Goal: Task Accomplishment & Management: Complete application form

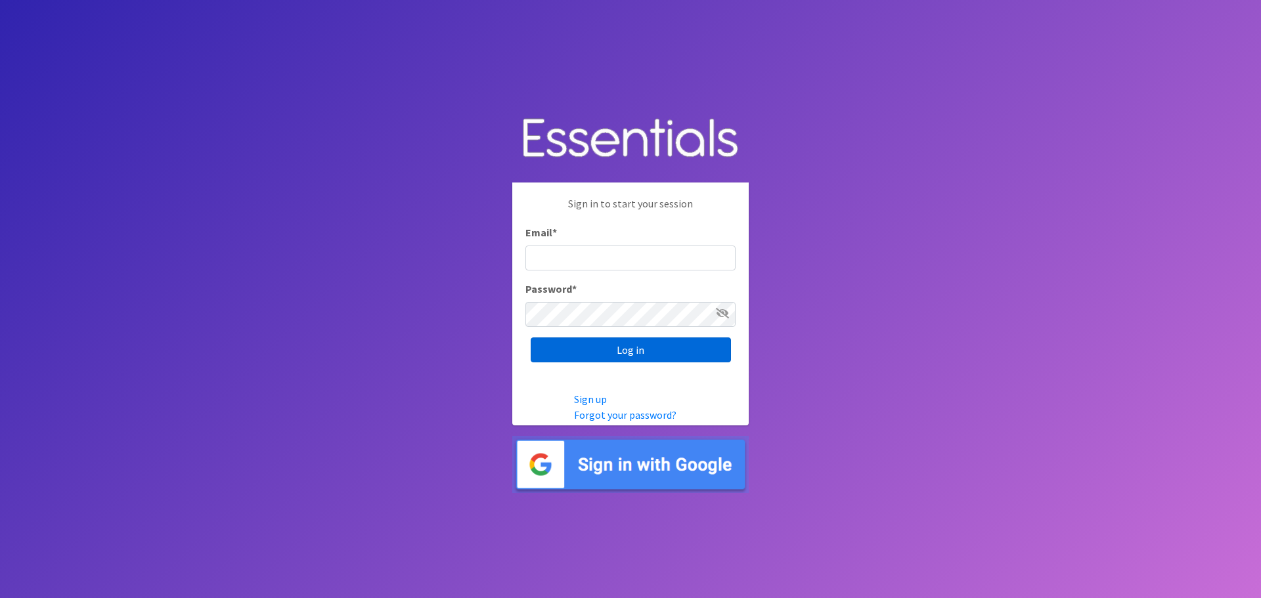
type input "[PERSON_NAME][EMAIL_ADDRESS][PERSON_NAME][DOMAIN_NAME]"
click at [651, 345] on input "Log in" at bounding box center [630, 349] width 200 height 25
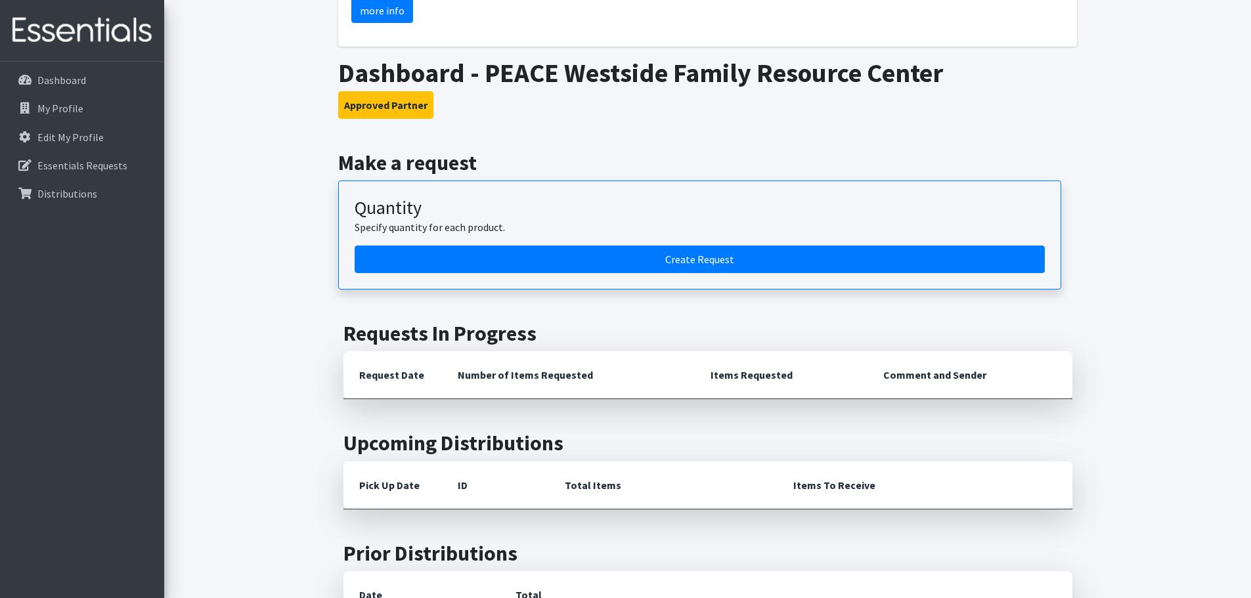
scroll to position [657, 0]
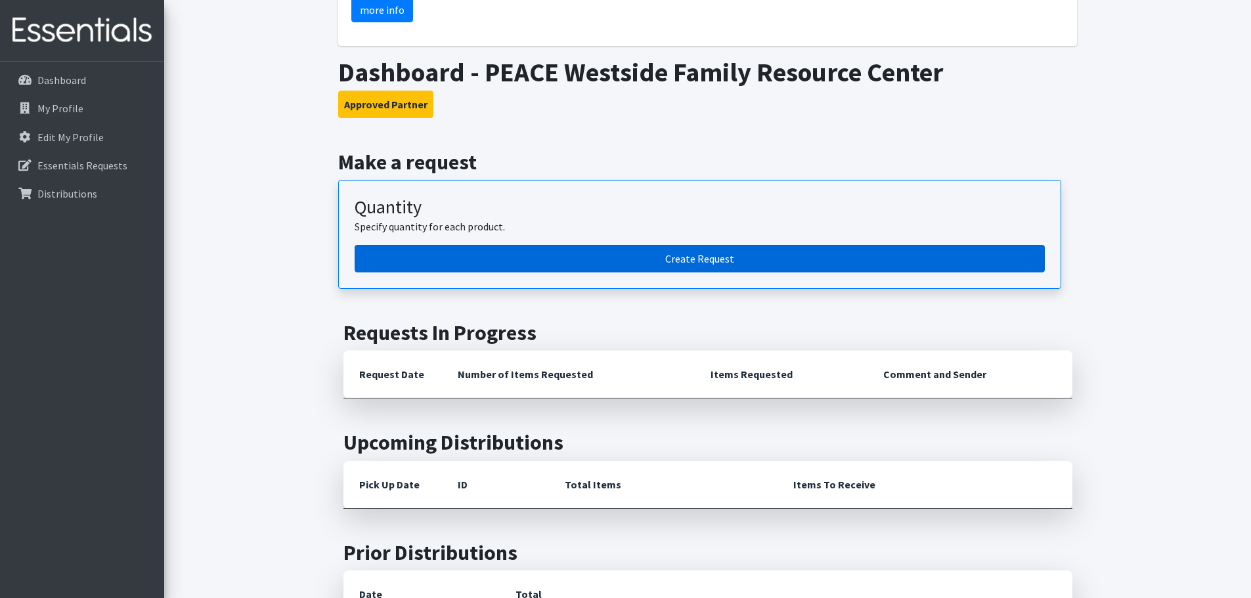
click at [520, 245] on link "Create Request" at bounding box center [700, 259] width 690 height 28
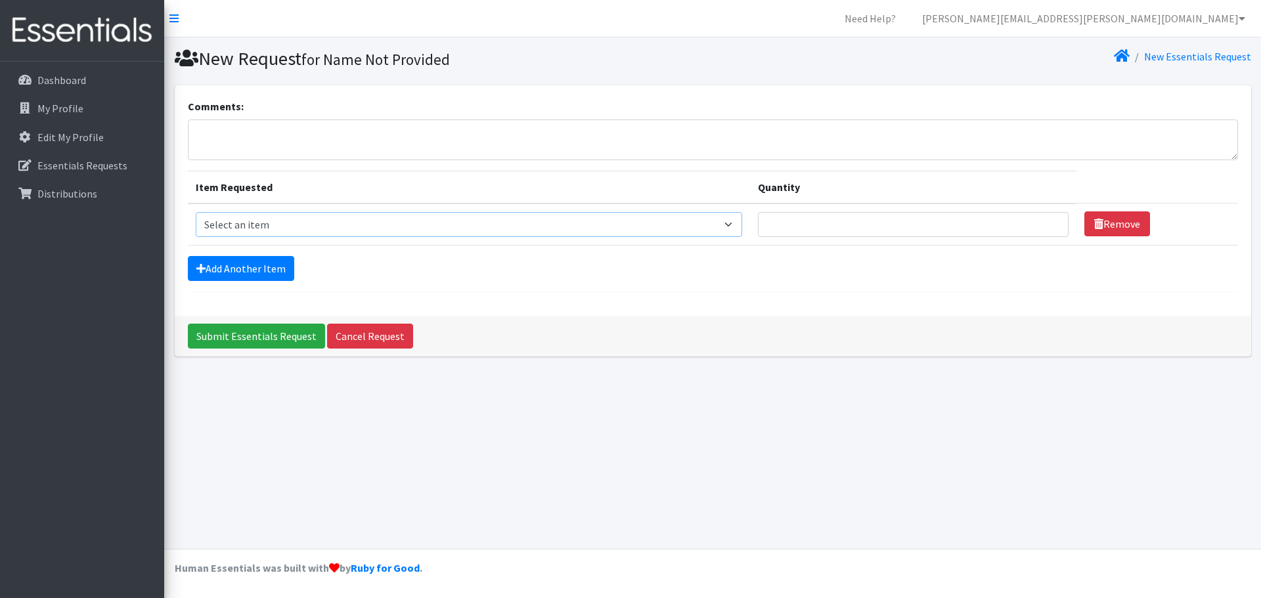
click at [339, 215] on select "Select an item 2T3T(30/child) 3T4T(30/child) 4T5T(30/child) Cloth Diaper Kit (s…" at bounding box center [469, 224] width 547 height 25
select select "954"
click at [196, 212] on select "Select an item 2T3T(30/child) 3T4T(30/child) 4T5T(30/child) Cloth Diaper Kit (s…" at bounding box center [469, 224] width 547 height 25
click at [878, 230] on input "Quantity" at bounding box center [913, 224] width 311 height 25
type input "800"
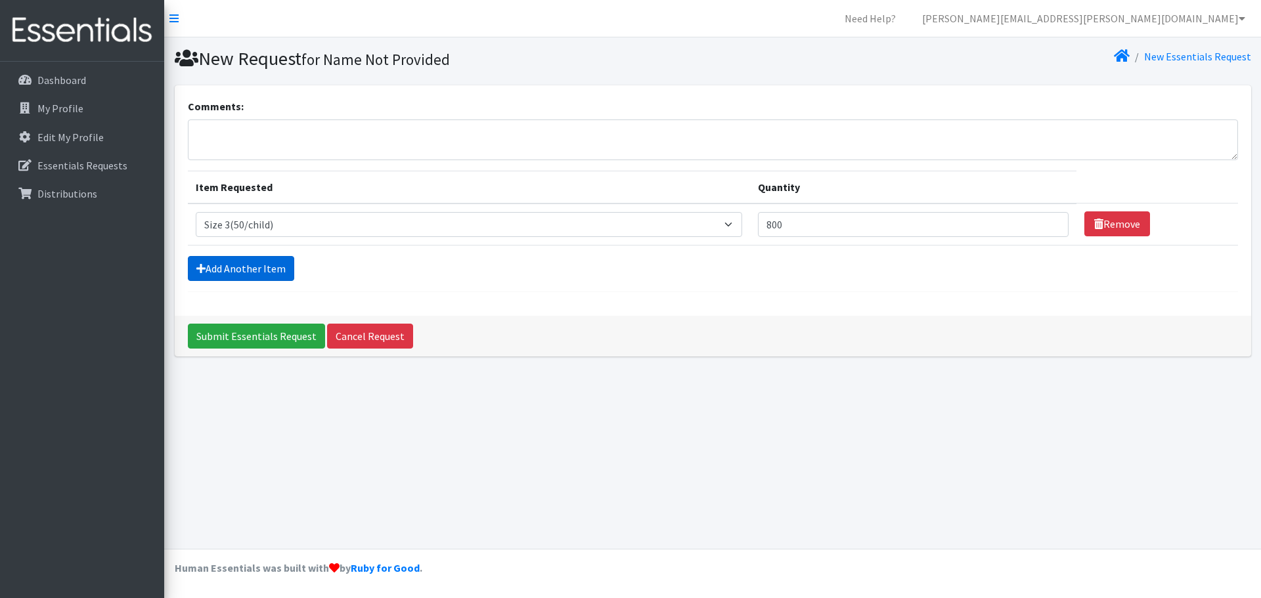
click at [205, 267] on icon at bounding box center [200, 268] width 9 height 11
click at [244, 266] on link "Add Another Item" at bounding box center [241, 268] width 106 height 25
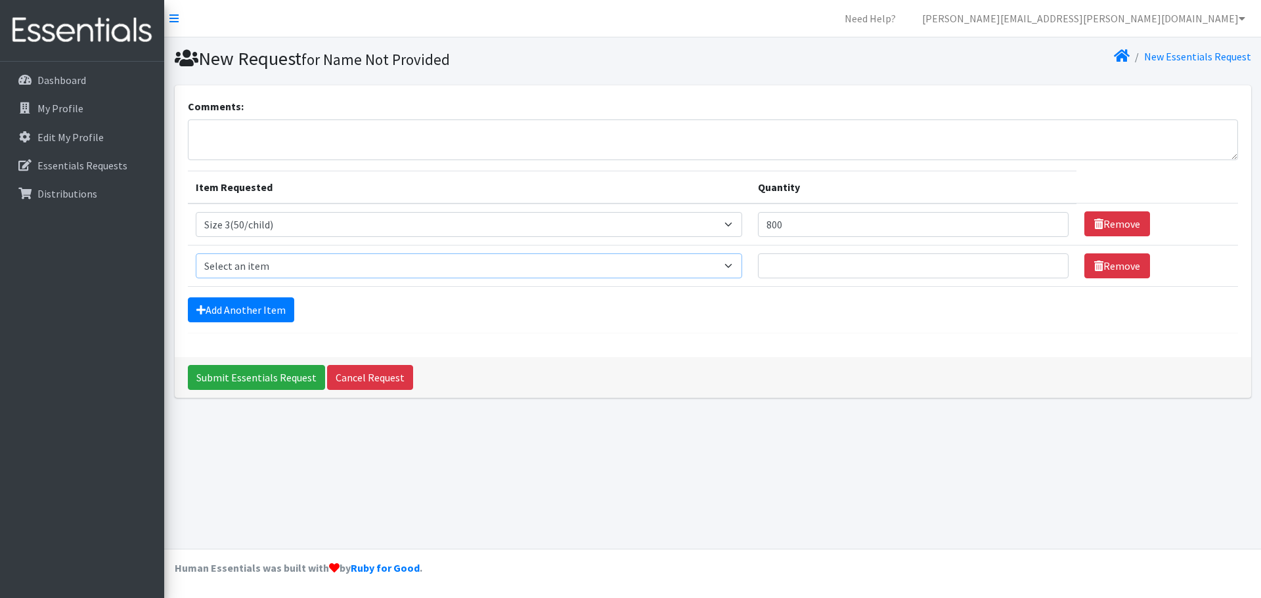
click at [245, 263] on select "Select an item 2T3T(30/child) 3T4T(30/child) 4T5T(30/child) Cloth Diaper Kit (s…" at bounding box center [469, 265] width 547 height 25
click at [196, 253] on select "Select an item 2T3T(30/child) 3T4T(30/child) 4T5T(30/child) Cloth Diaper Kit (s…" at bounding box center [469, 265] width 547 height 25
click at [947, 274] on input "Quantity" at bounding box center [913, 265] width 311 height 25
click at [622, 260] on select "Select an item 2T3T(30/child) 3T4T(30/child) 4T5T(30/child) Cloth Diaper Kit (s…" at bounding box center [469, 265] width 547 height 25
select select "964"
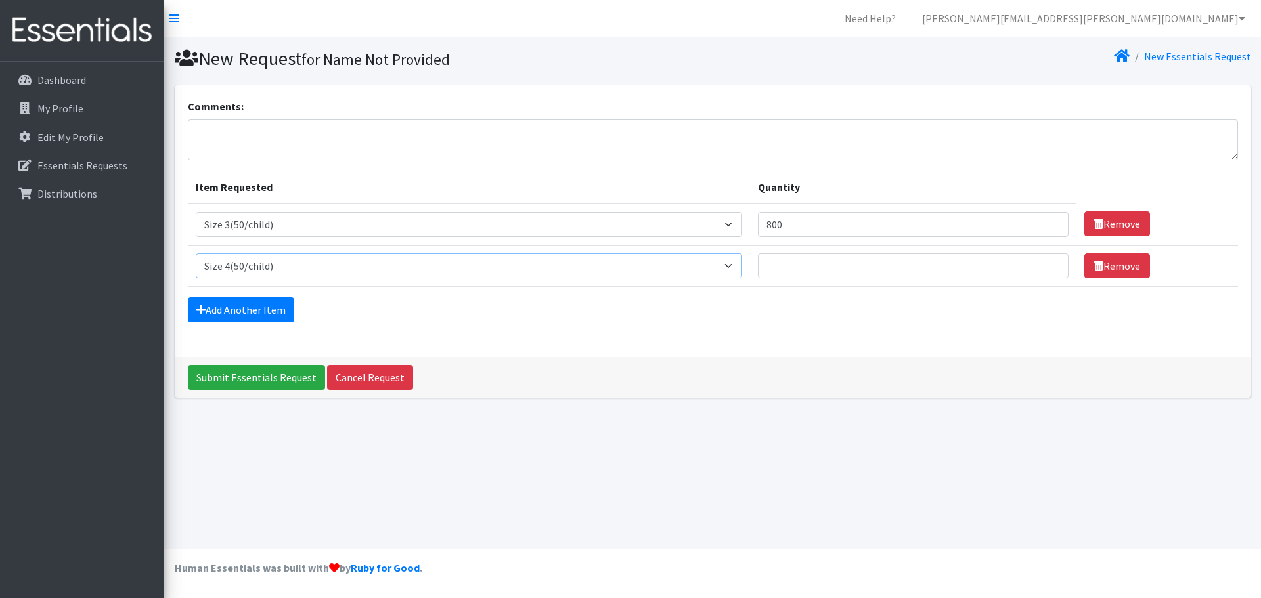
click at [196, 253] on select "Select an item 2T3T(30/child) 3T4T(30/child) 4T5T(30/child) Cloth Diaper Kit (s…" at bounding box center [469, 265] width 547 height 25
click at [790, 272] on input "Quantity" at bounding box center [913, 265] width 311 height 25
type input "1100"
click at [251, 306] on link "Add Another Item" at bounding box center [241, 309] width 106 height 25
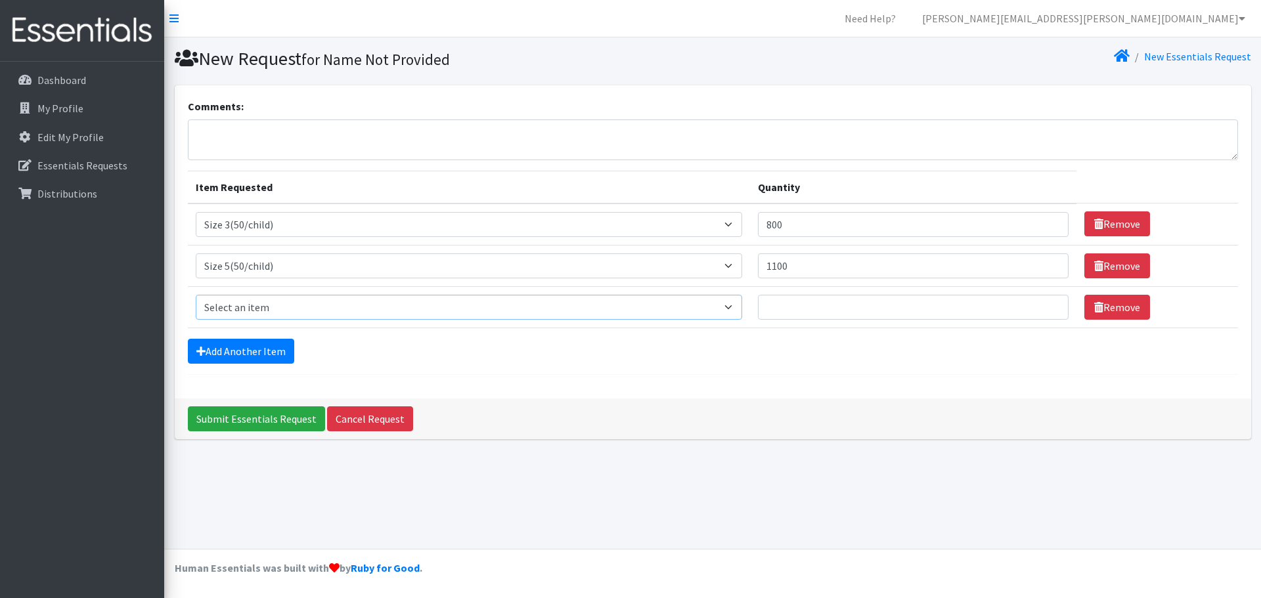
click at [236, 305] on select "Select an item 2T3T(30/child) 3T4T(30/child) 4T5T(30/child) Cloth Diaper Kit (s…" at bounding box center [469, 307] width 547 height 25
select select "966"
click at [196, 295] on select "Select an item 2T3T(30/child) 3T4T(30/child) 4T5T(30/child) Cloth Diaper Kit (s…" at bounding box center [469, 307] width 547 height 25
click at [855, 304] on input "Quantity" at bounding box center [913, 307] width 311 height 25
click at [920, 320] on td "Quantity" at bounding box center [913, 306] width 326 height 41
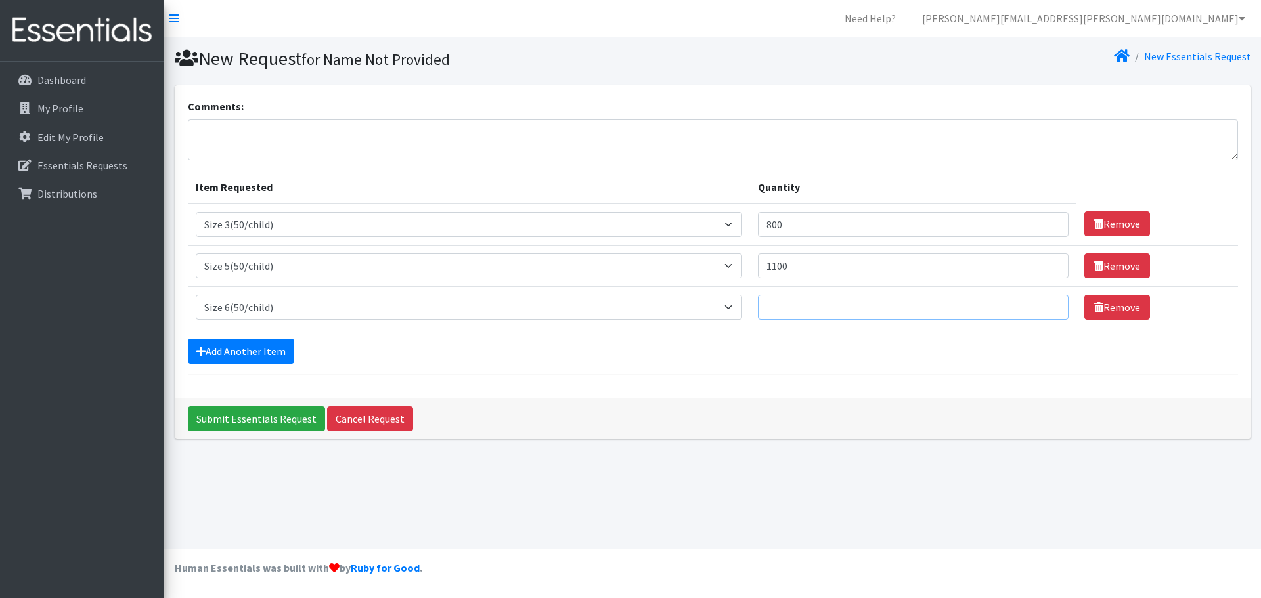
type input "5"
type input "2500"
click at [207, 351] on link "Add Another Item" at bounding box center [241, 351] width 106 height 25
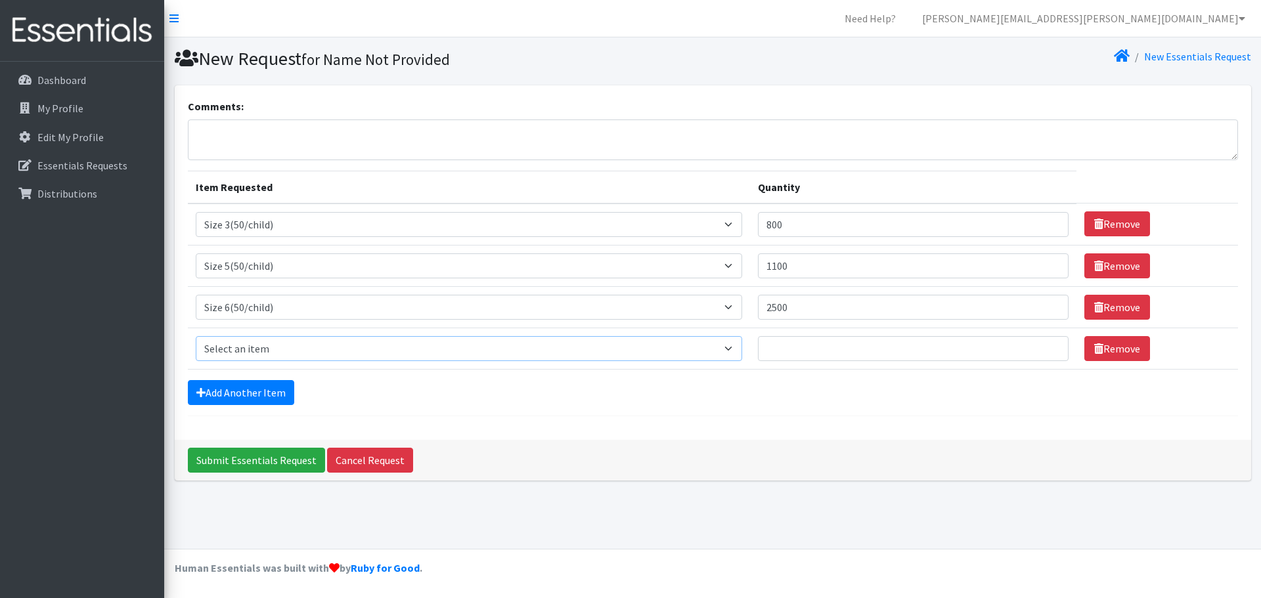
click at [414, 356] on select "Select an item 2T3T(30/child) 3T4T(30/child) 4T5T(30/child) Cloth Diaper Kit (s…" at bounding box center [469, 348] width 547 height 25
select select "941"
click at [196, 336] on select "Select an item 2T3T(30/child) 3T4T(30/child) 4T5T(30/child) Cloth Diaper Kit (s…" at bounding box center [469, 348] width 547 height 25
click at [840, 352] on input "Quantity" at bounding box center [913, 348] width 311 height 25
type input "480"
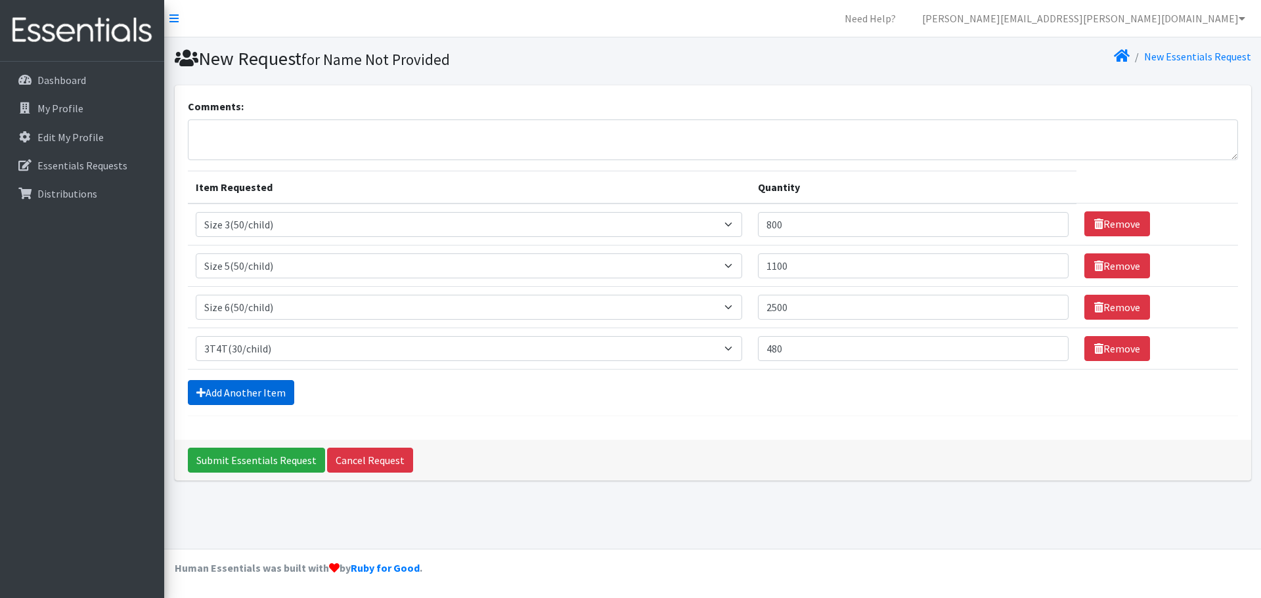
click at [213, 389] on link "Add Another Item" at bounding box center [241, 392] width 106 height 25
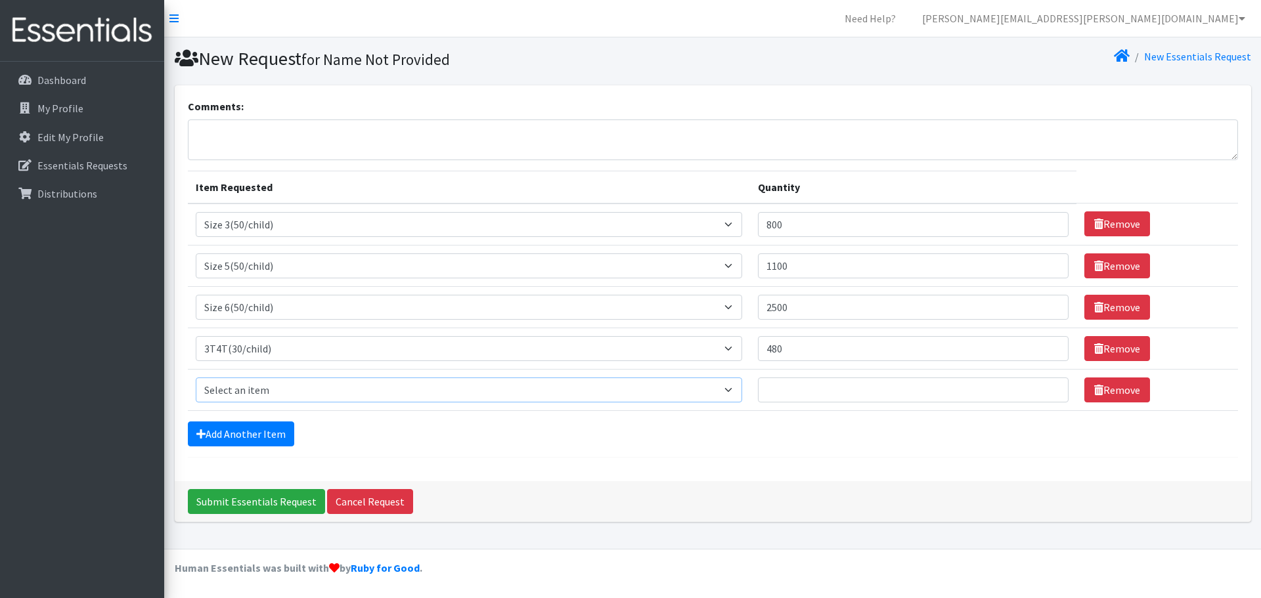
click at [242, 383] on select "Select an item 2T3T(30/child) 3T4T(30/child) 4T5T(30/child) Cloth Diaper Kit (s…" at bounding box center [469, 390] width 547 height 25
click at [196, 378] on select "Select an item 2T3T(30/child) 3T4T(30/child) 4T5T(30/child) Cloth Diaper Kit (s…" at bounding box center [469, 390] width 547 height 25
click at [268, 389] on select "Select an item 2T3T(30/child) 3T4T(30/child) 4T5T(30/child) Cloth Diaper Kit (s…" at bounding box center [469, 390] width 547 height 25
select select "953"
click at [196, 378] on select "Select an item 2T3T(30/child) 3T4T(30/child) 4T5T(30/child) Cloth Diaper Kit (s…" at bounding box center [469, 390] width 547 height 25
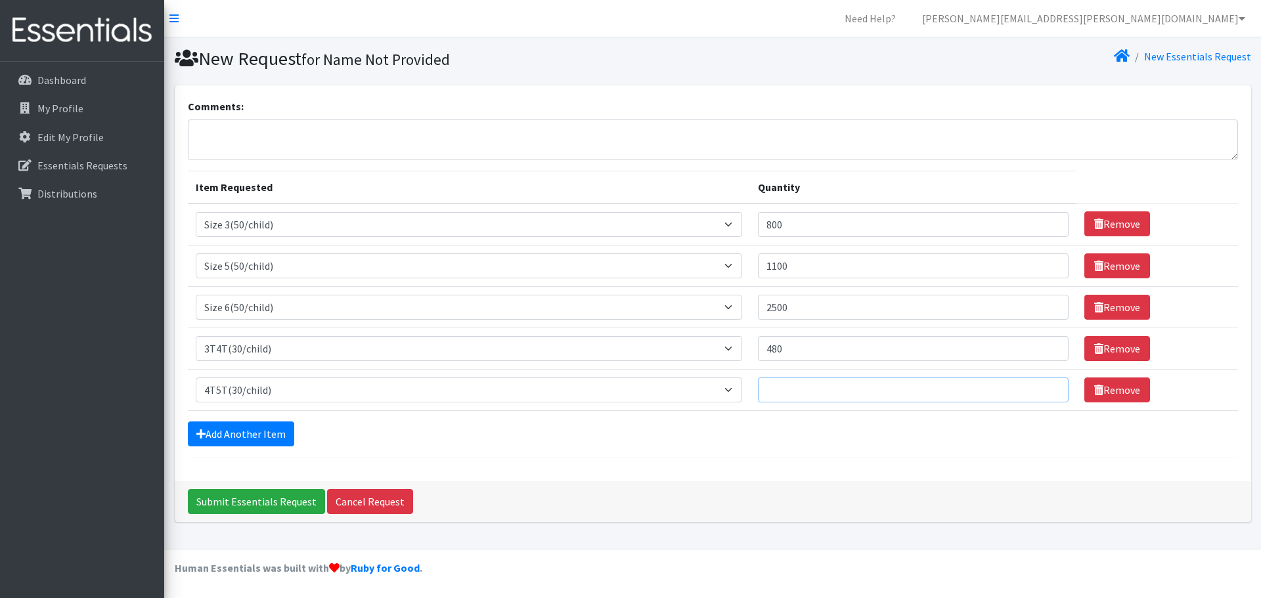
click at [837, 390] on input "Quantity" at bounding box center [913, 390] width 311 height 25
type input "600"
click at [251, 425] on link "Add Another Item" at bounding box center [241, 433] width 106 height 25
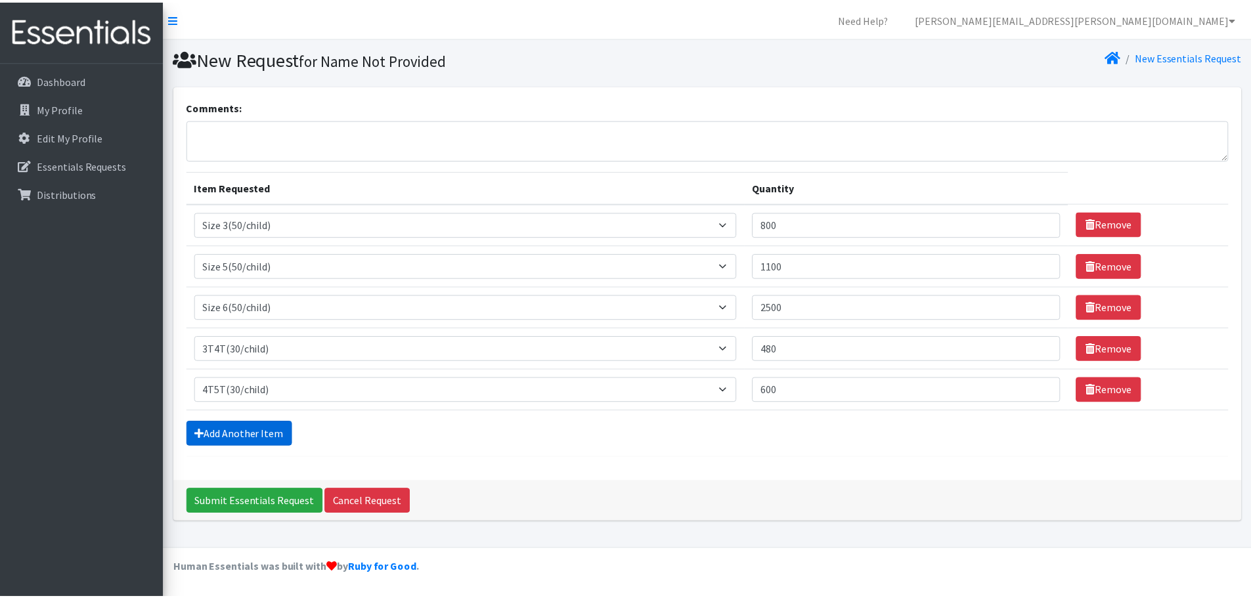
scroll to position [25, 0]
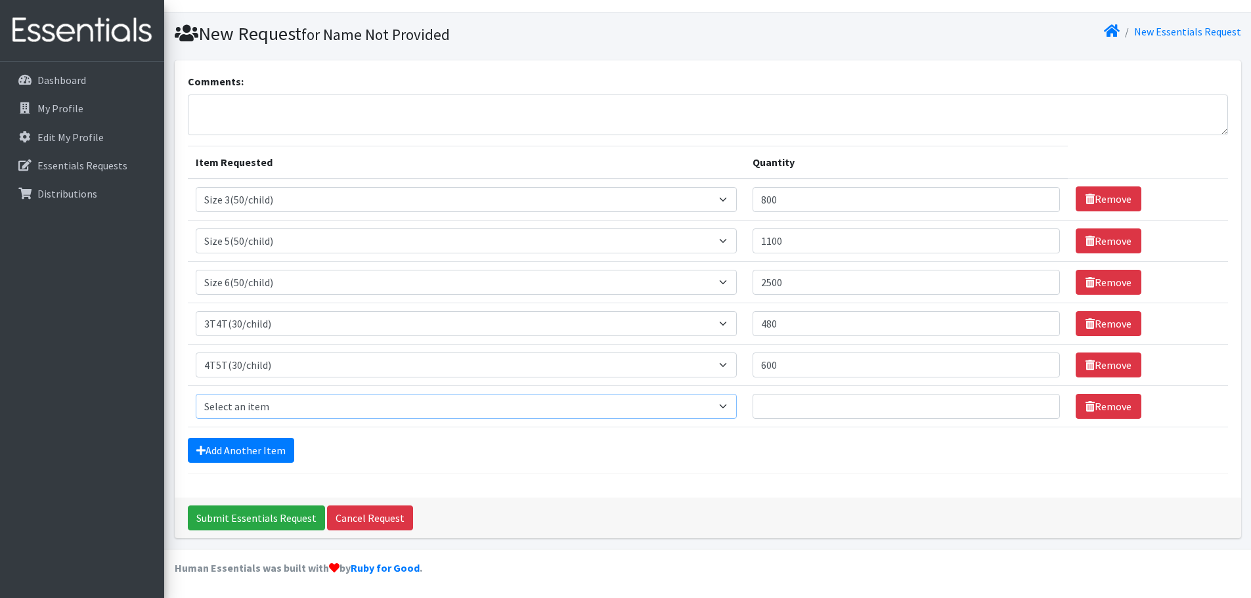
click at [255, 414] on select "Select an item 2T3T(30/child) 3T4T(30/child) 4T5T(30/child) Cloth Diaper Kit (s…" at bounding box center [467, 406] width 542 height 25
drag, startPoint x: 441, startPoint y: 448, endPoint x: 473, endPoint y: 443, distance: 32.6
click at [441, 448] on div "Add Another Item" at bounding box center [708, 450] width 1040 height 25
click at [1104, 402] on link "Remove" at bounding box center [1108, 406] width 66 height 25
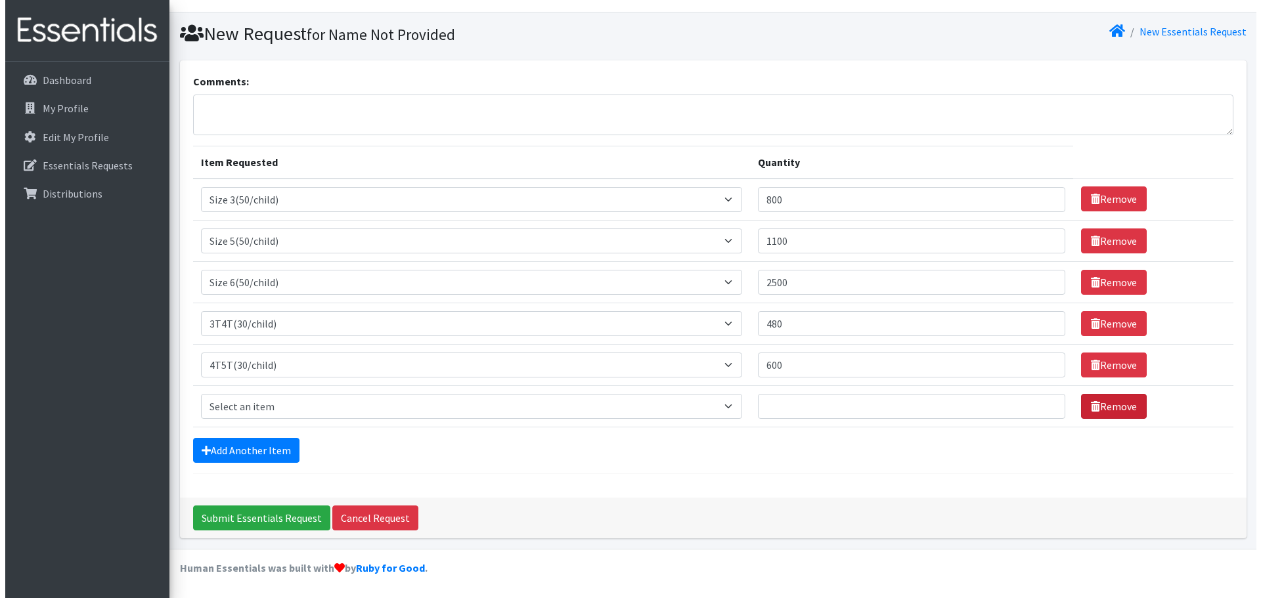
scroll to position [0, 0]
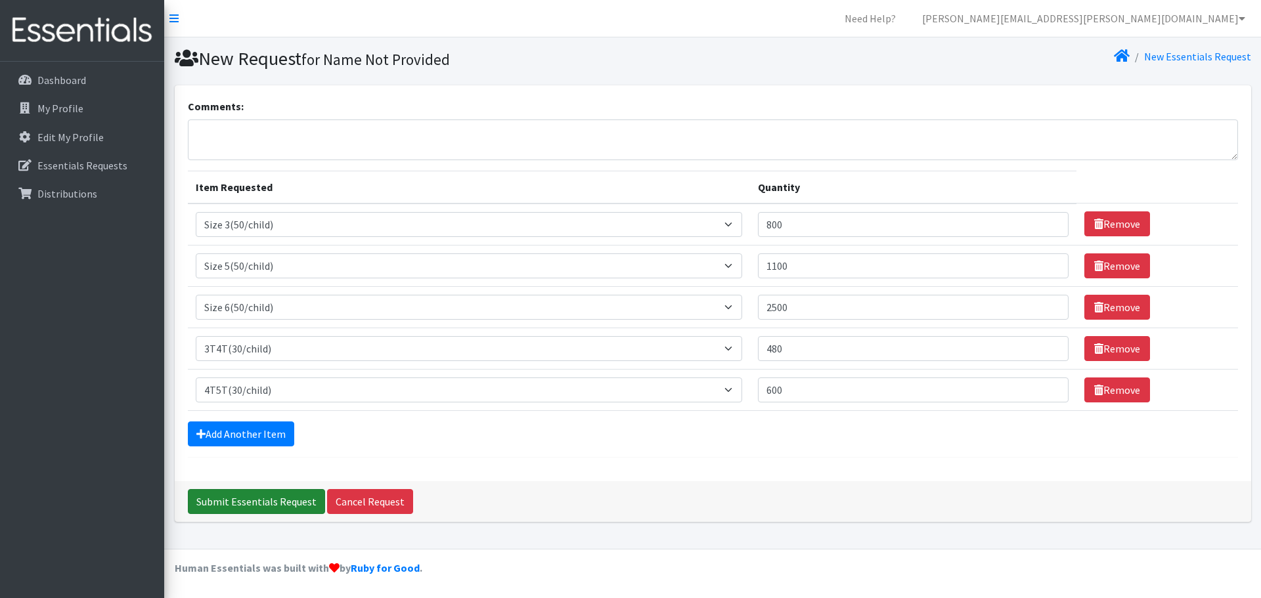
click at [257, 502] on input "Submit Essentials Request" at bounding box center [256, 501] width 137 height 25
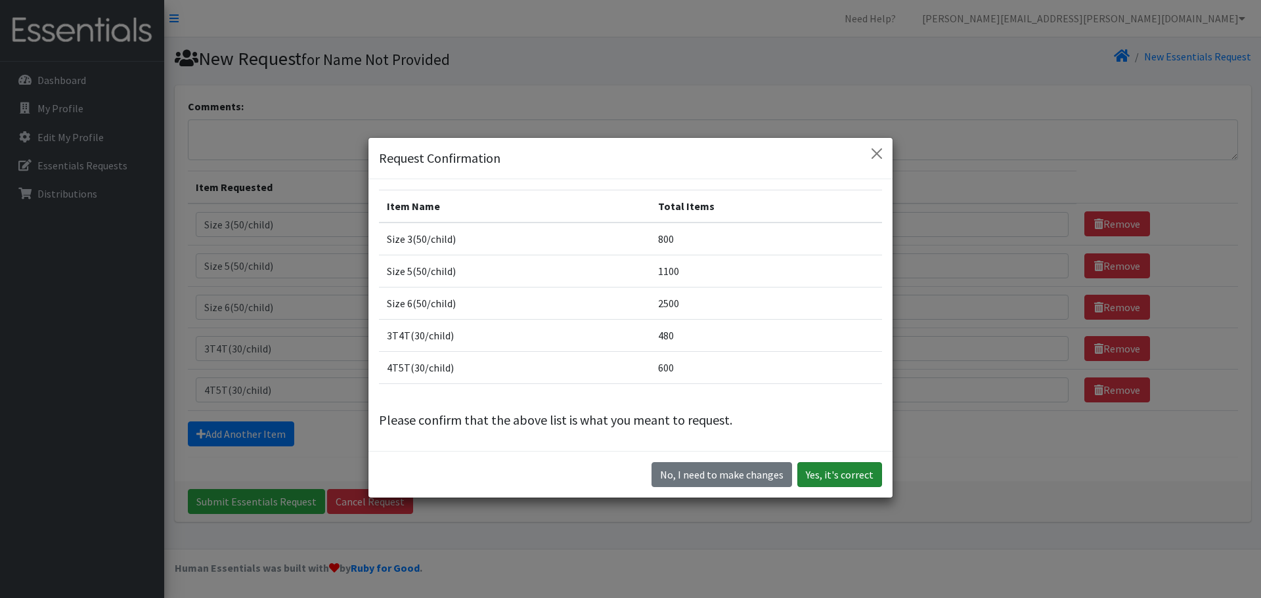
click at [867, 468] on button "Yes, it's correct" at bounding box center [839, 474] width 85 height 25
